Goal: Task Accomplishment & Management: Use online tool/utility

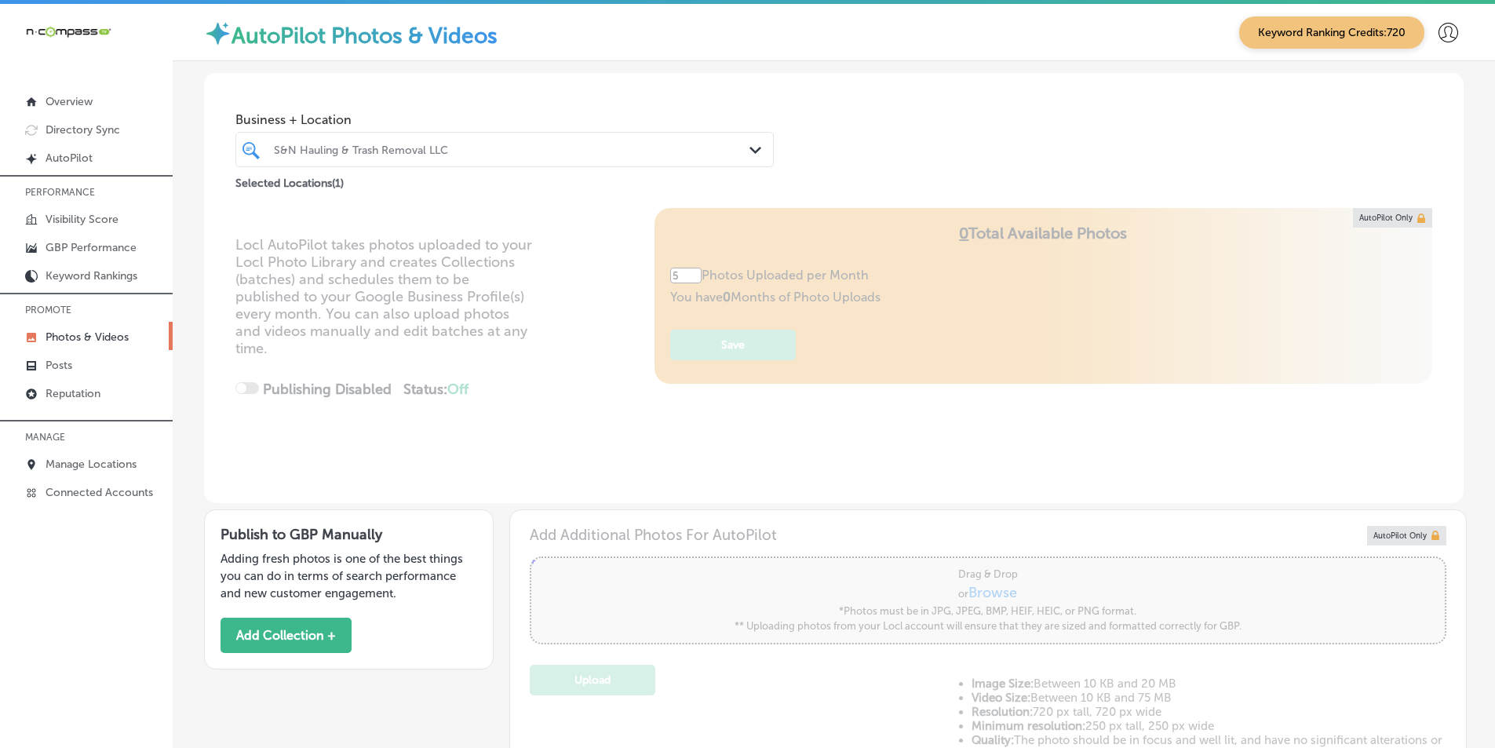
click at [463, 148] on div "S&N Hauling & Trash Removal LLC" at bounding box center [512, 149] width 477 height 13
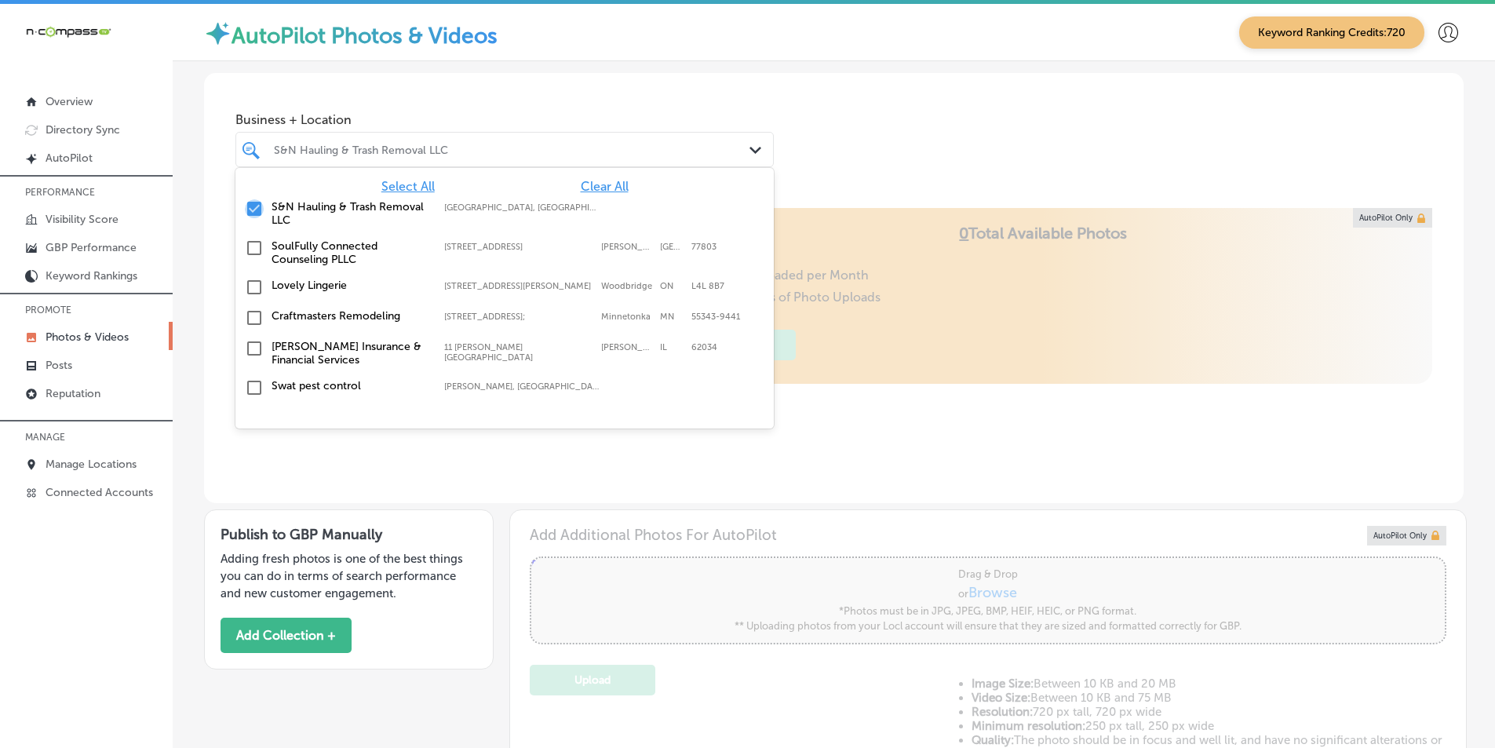
click at [255, 205] on input "checkbox" at bounding box center [254, 208] width 19 height 19
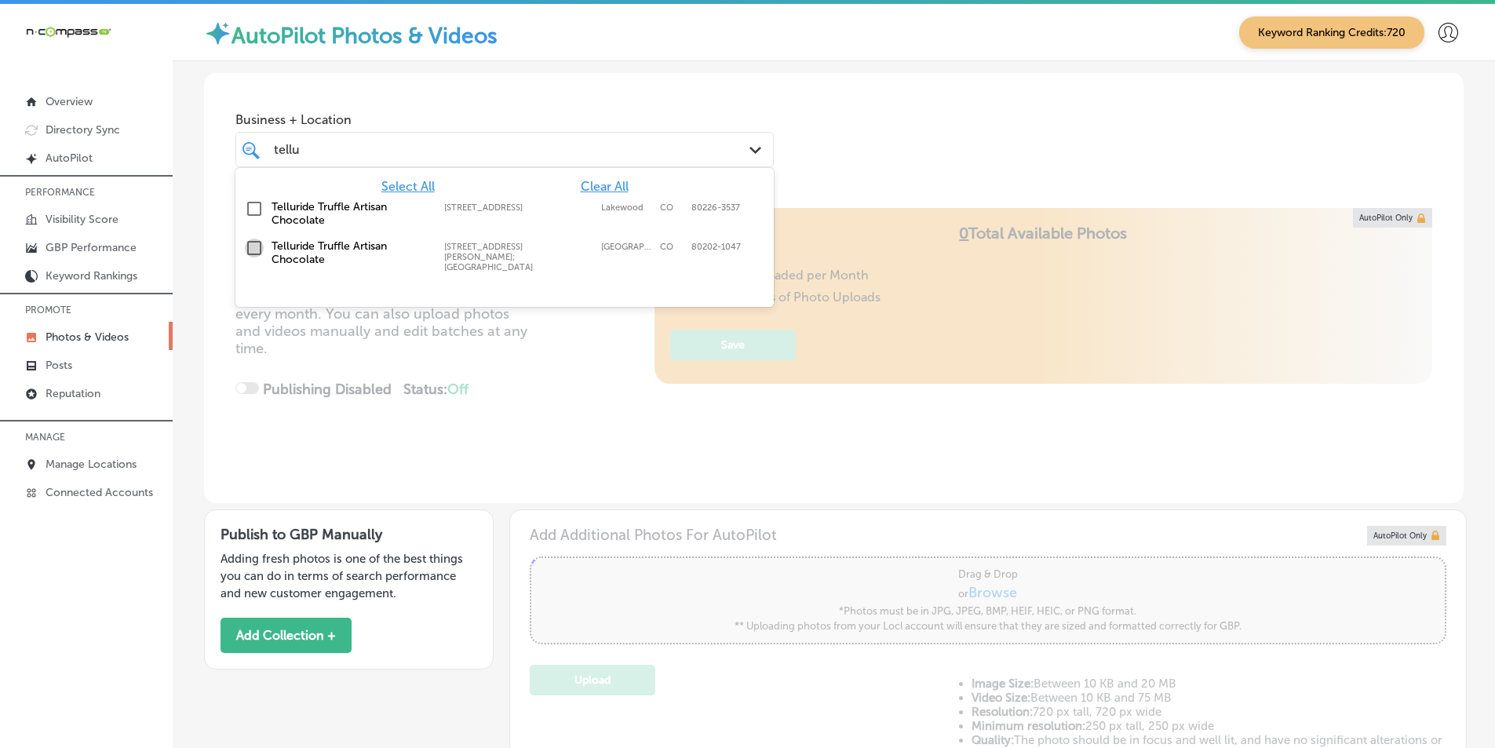
click at [255, 245] on input "checkbox" at bounding box center [254, 248] width 19 height 19
type input "tellu"
click at [562, 381] on div "Locl AutoPilot takes photos uploaded to your Locl Photo Library and creates Col…" at bounding box center [834, 355] width 1260 height 295
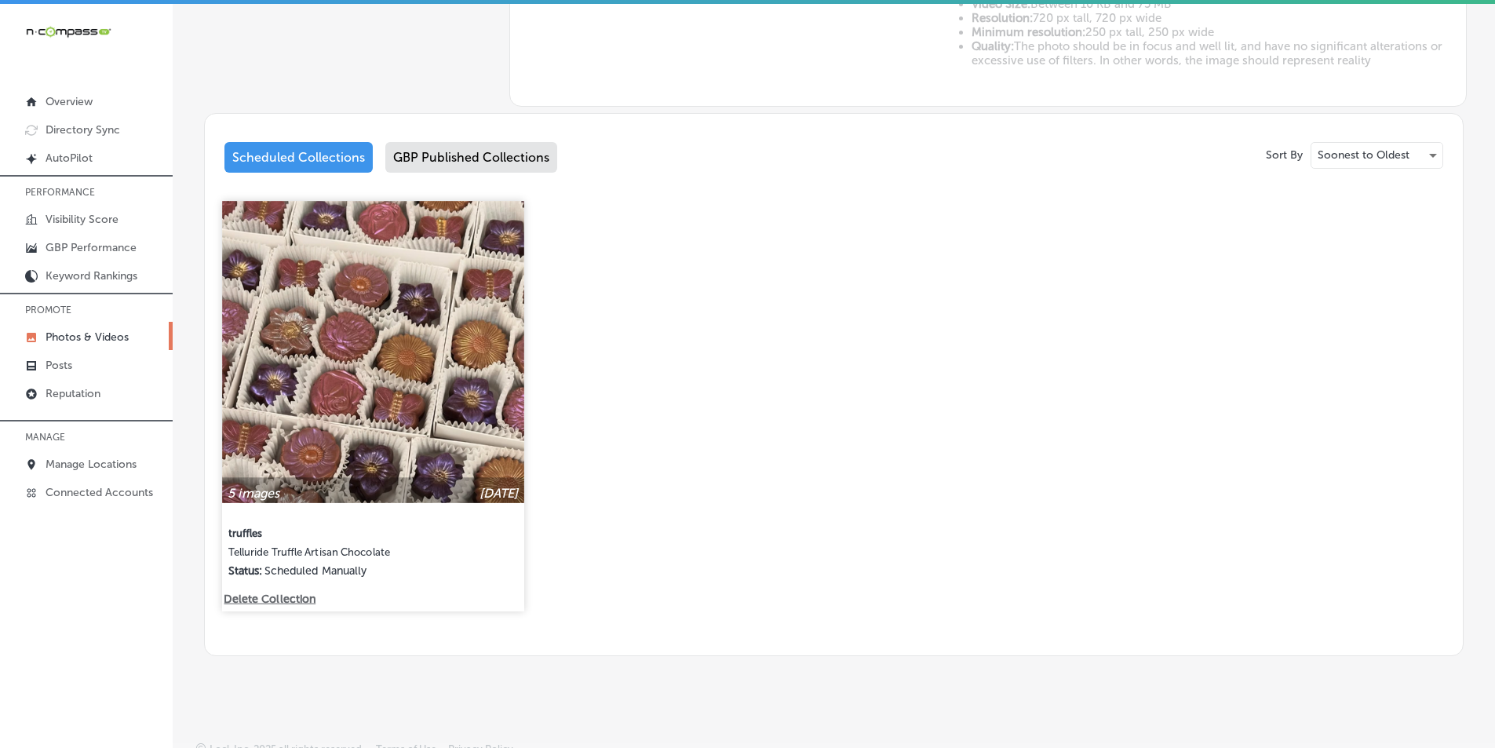
scroll to position [701, 0]
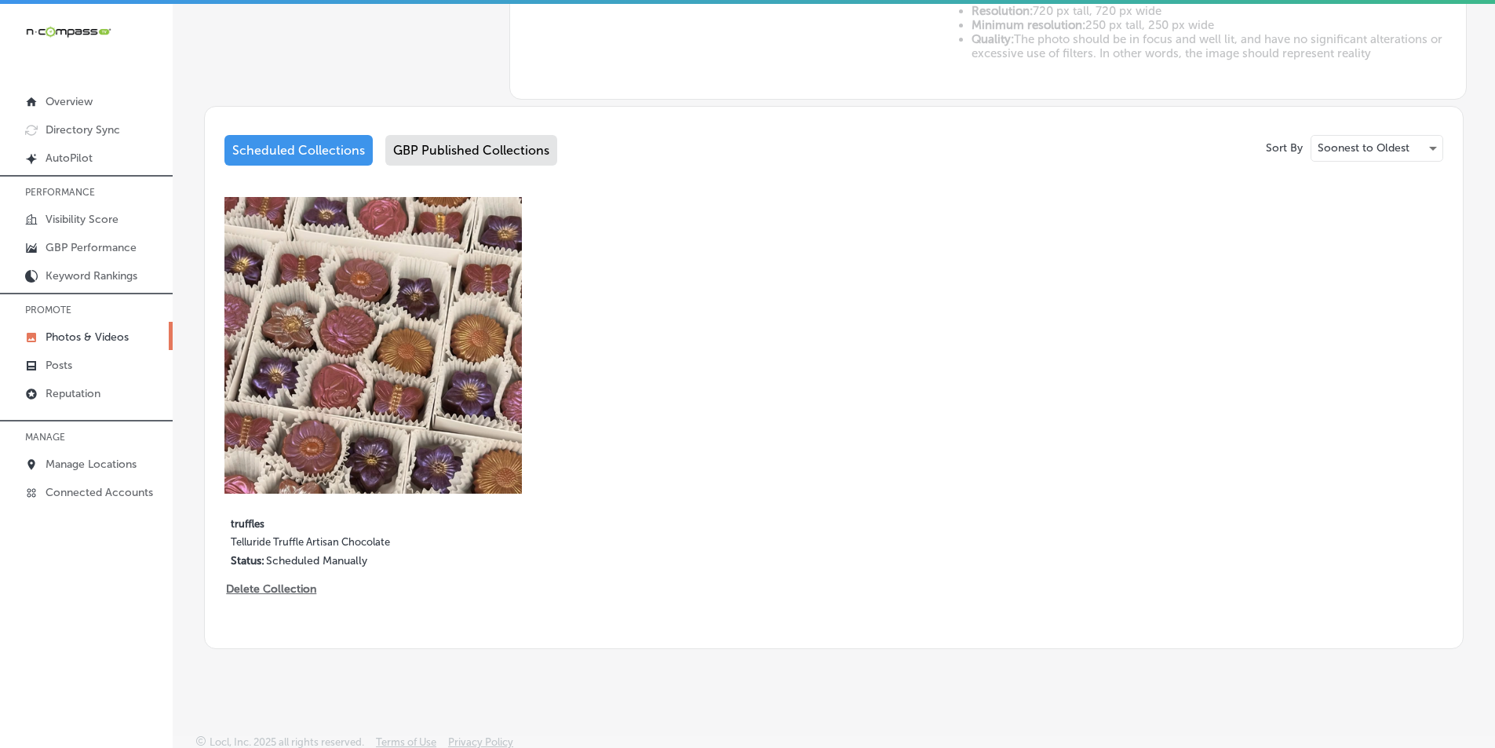
click at [503, 148] on div "GBP Published Collections" at bounding box center [471, 150] width 172 height 31
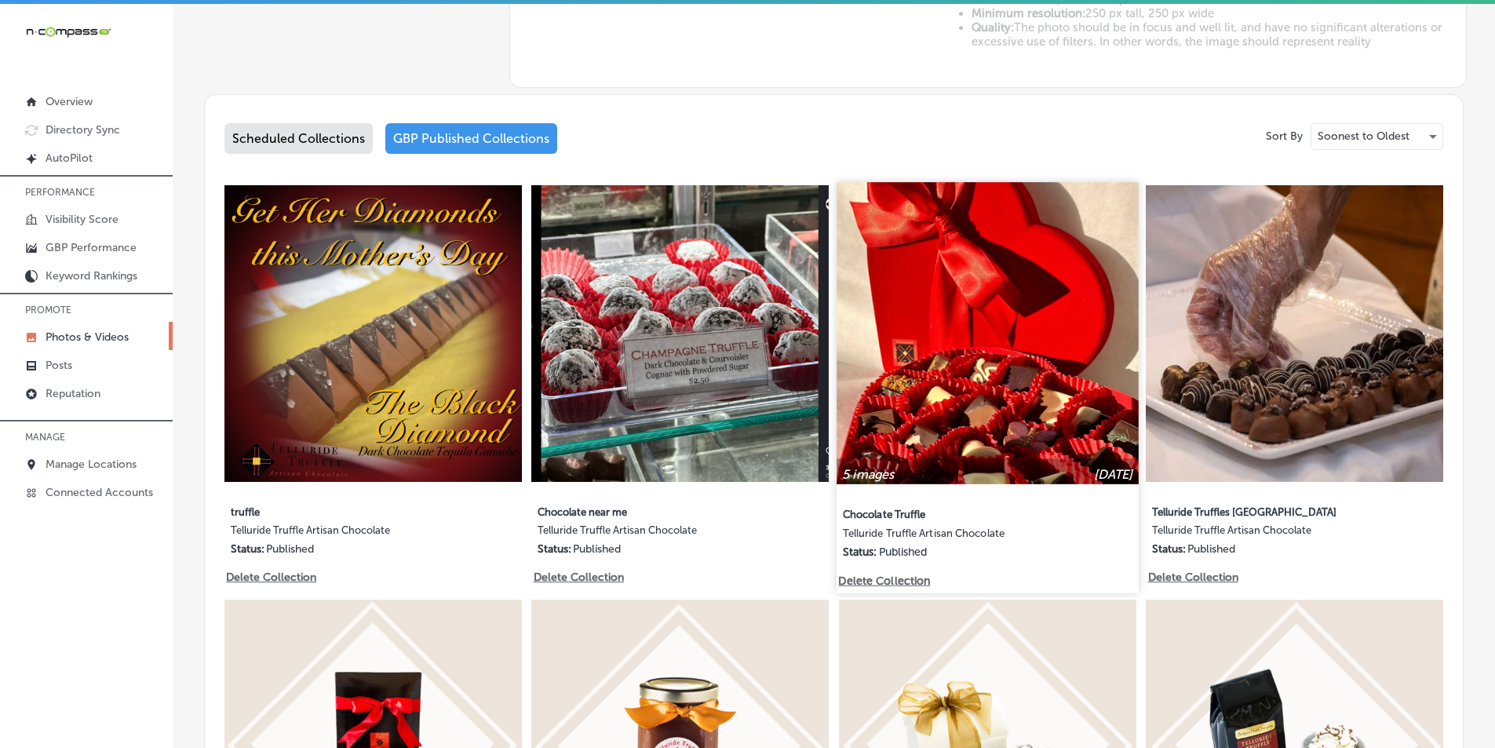
scroll to position [701, 0]
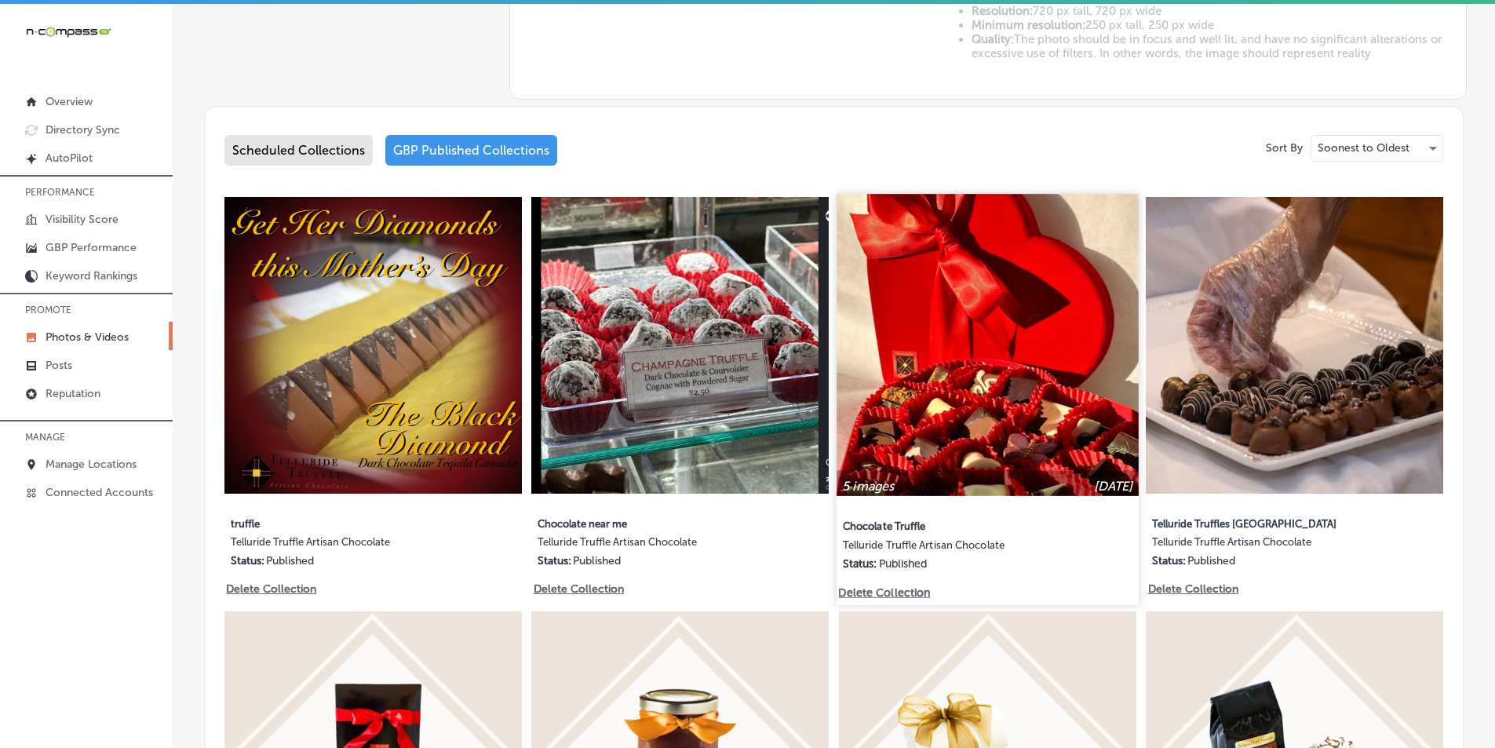
click at [957, 292] on img at bounding box center [987, 344] width 301 height 301
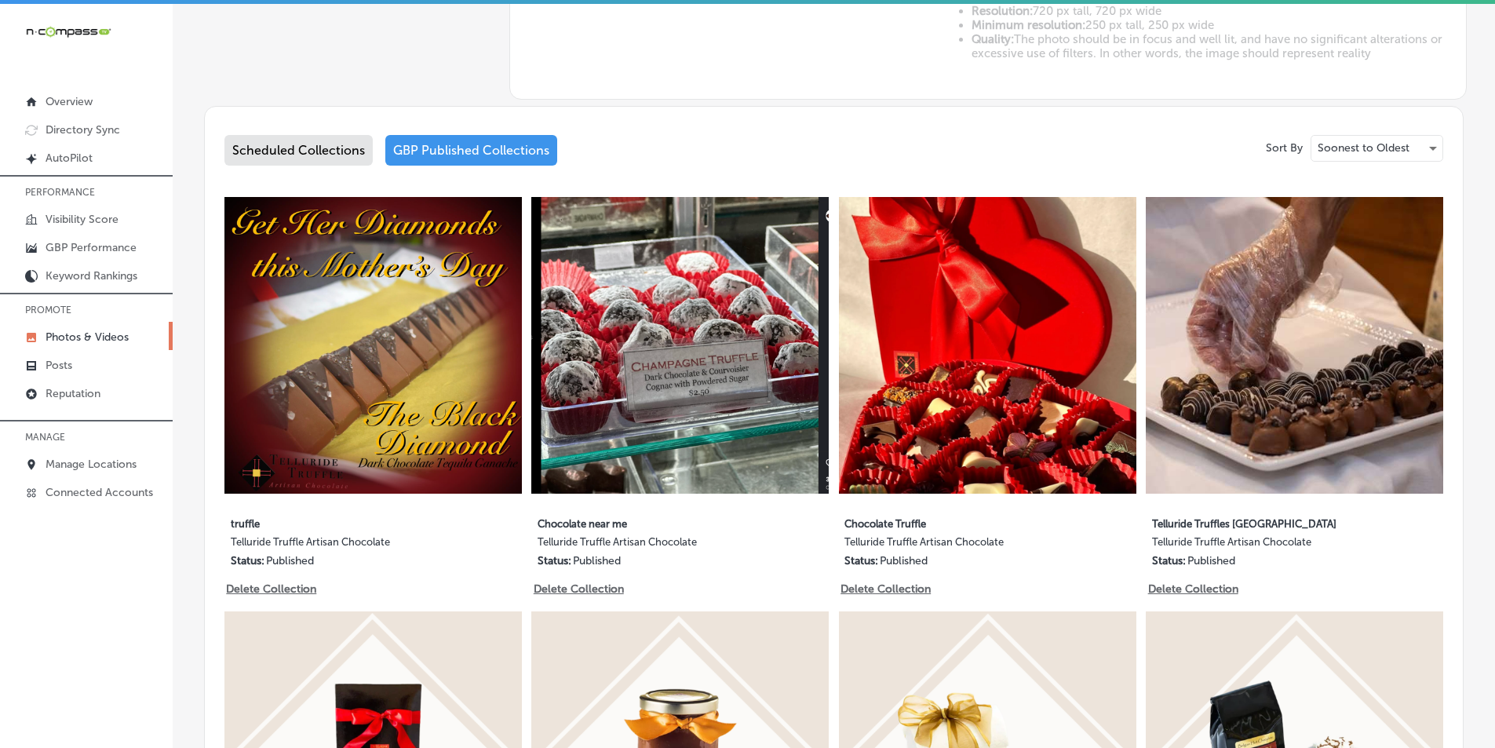
click at [958, 293] on div "Business + Location [GEOGRAPHIC_DATA] Path Created with Sketch. Selected Locati…" at bounding box center [834, 437] width 1322 height 2154
